Goal: Complete application form

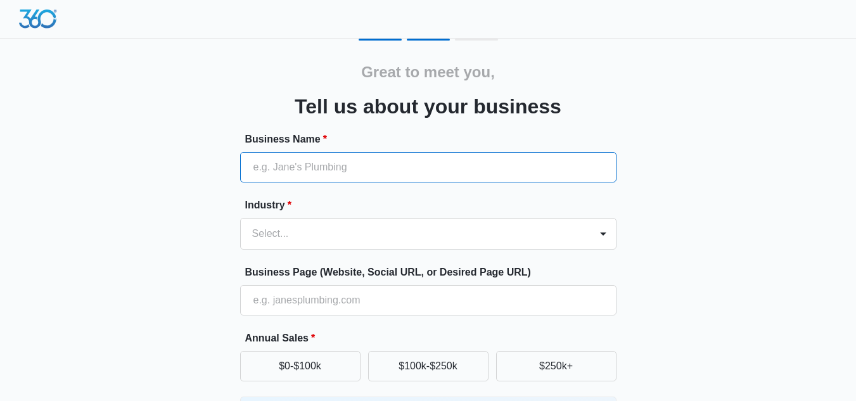
click at [390, 167] on input "Business Name *" at bounding box center [428, 167] width 377 height 30
paste input "Jenex Technovation Pvt. Ltd."
type input "Jenex Technovation Pvt. Ltd."
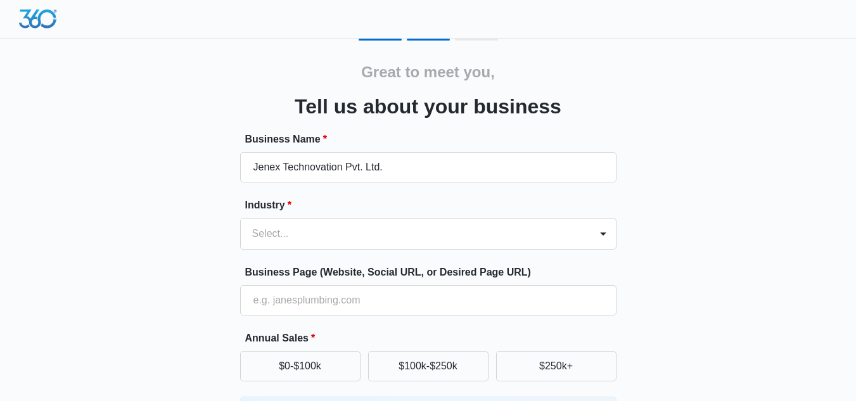
click at [172, 158] on div "Great to meet you, Tell us about your business Business Name * Jenex Technovati…" at bounding box center [428, 296] width 761 height 514
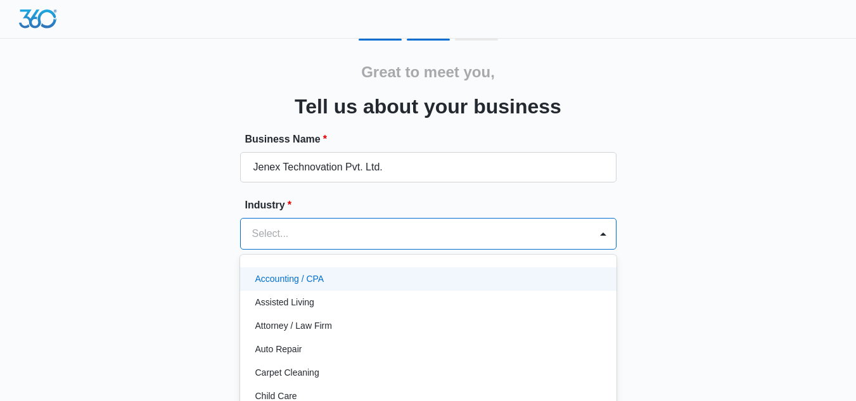
scroll to position [53, 0]
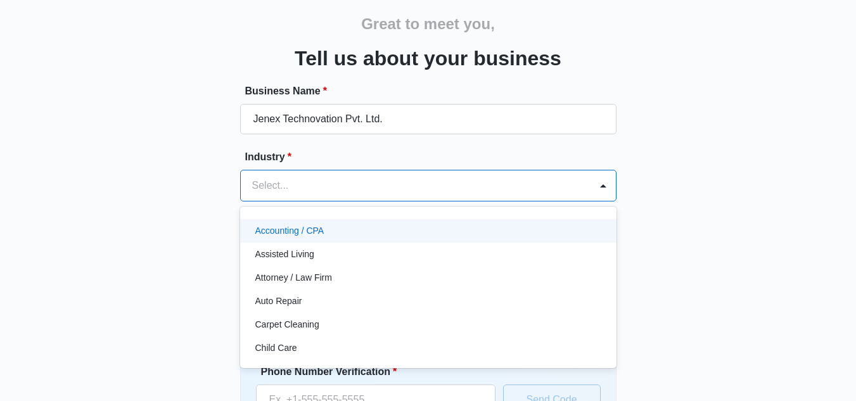
click at [322, 202] on div "49 results available. Use Up and Down to choose options, press Enter to select …" at bounding box center [428, 186] width 377 height 32
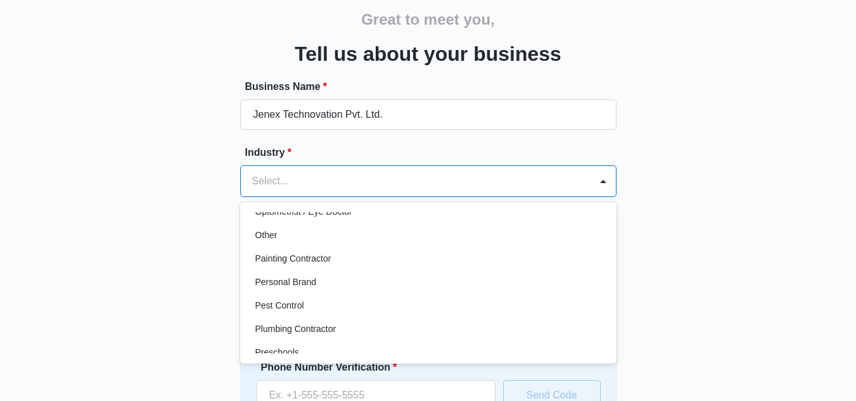
scroll to position [696, 0]
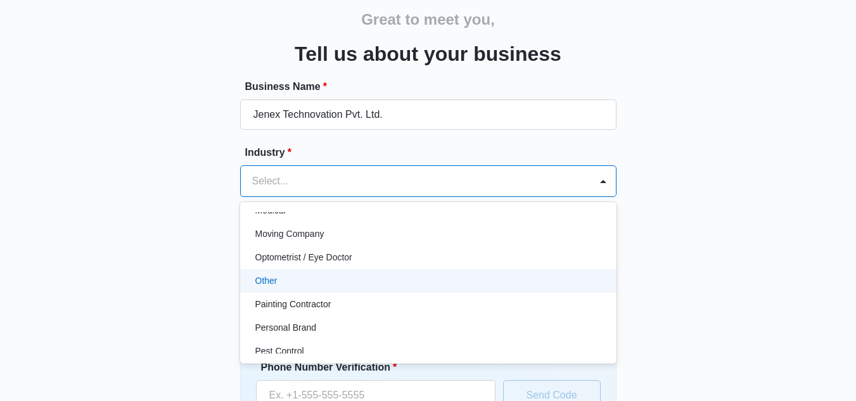
click at [284, 281] on div "Other" at bounding box center [427, 281] width 344 height 13
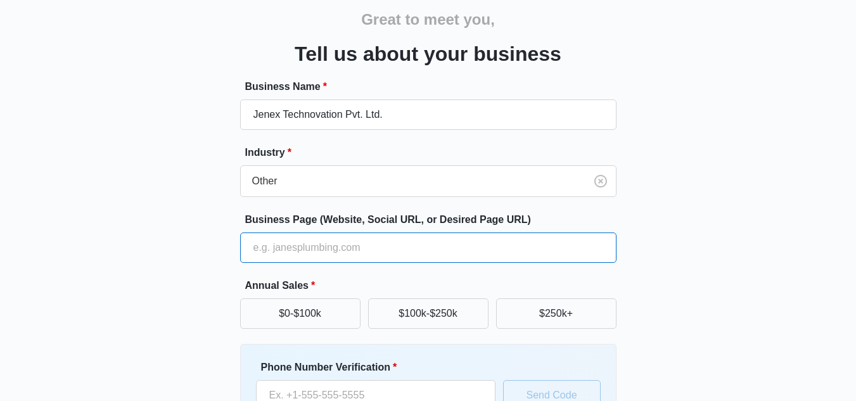
click at [407, 249] on input "Business Page (Website, Social URL, or Desired Page URL)" at bounding box center [428, 248] width 377 height 30
paste input "[URL][DOMAIN_NAME]"
type input "[URL][DOMAIN_NAME]"
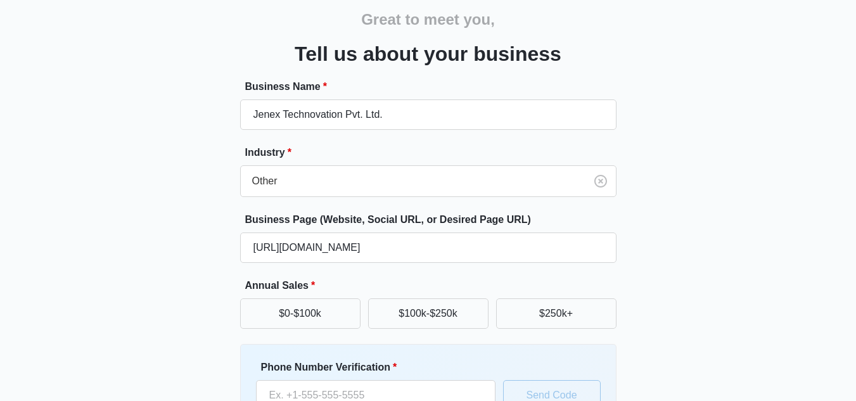
click at [147, 232] on div "Great to meet you, Tell us about your business Business Name * Jenex Technovati…" at bounding box center [428, 243] width 761 height 514
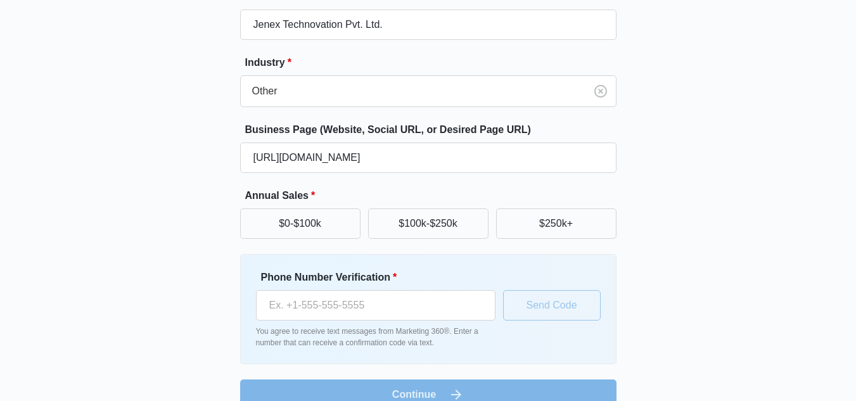
scroll to position [167, 0]
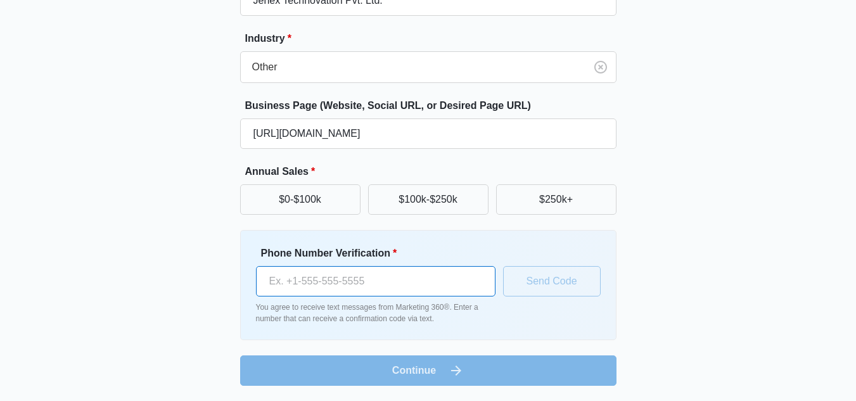
click at [374, 285] on input "Phone Number Verification *" at bounding box center [376, 281] width 240 height 30
paste input "[PHONE_NUMBER]"
type input "[PHONE_NUMBER]"
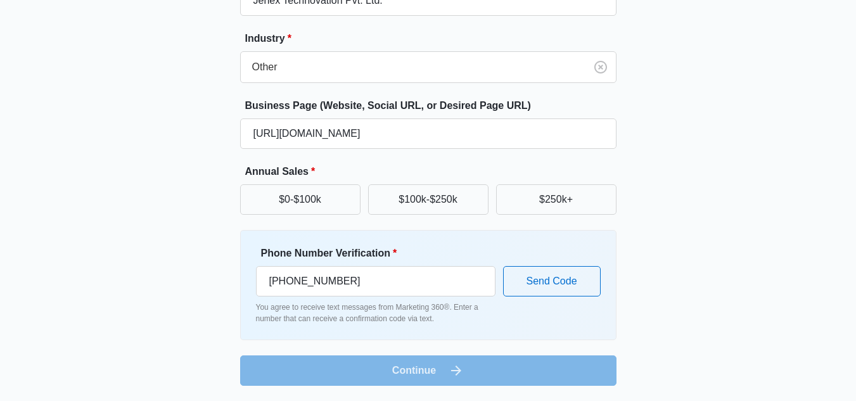
click at [167, 283] on div "Great to meet you, Tell us about your business Business Name * Jenex Technovati…" at bounding box center [428, 129] width 761 height 514
click at [425, 372] on form "Business Name * Jenex Technovation Pvt. Ltd. Industry * Other Business Page (We…" at bounding box center [428, 175] width 377 height 421
click at [307, 189] on button "$0-$100k" at bounding box center [300, 199] width 120 height 30
click at [429, 366] on form "Business Name * Jenex Technovation Pvt. Ltd. Industry * Other Business Page (We…" at bounding box center [428, 175] width 377 height 421
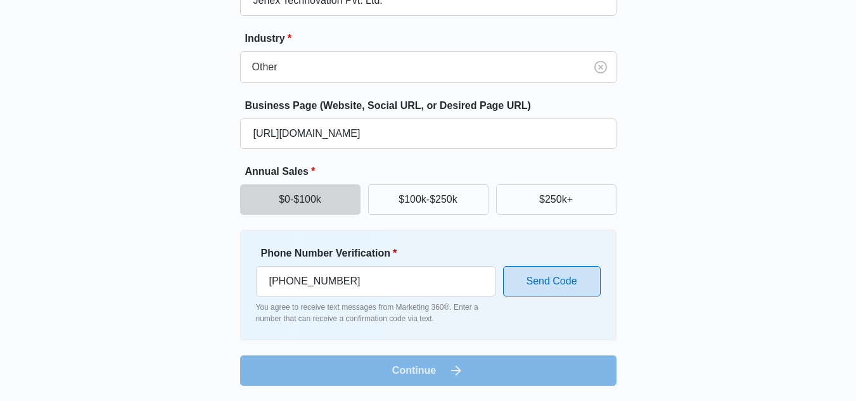
click at [549, 285] on button "Send Code" at bounding box center [552, 281] width 98 height 30
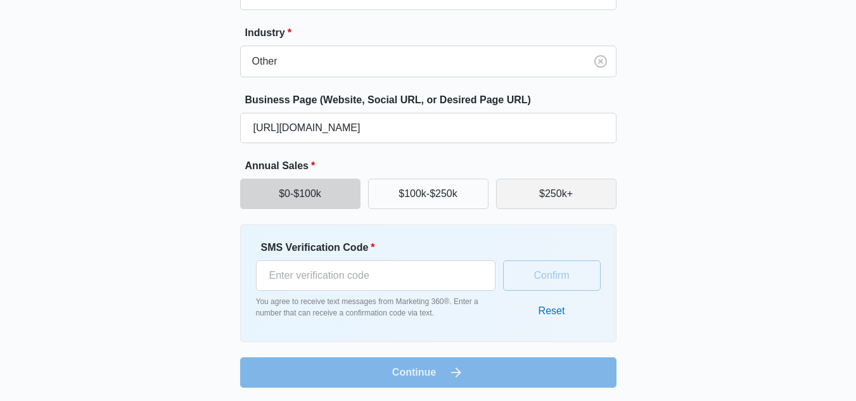
scroll to position [174, 0]
